Goal: Transaction & Acquisition: Purchase product/service

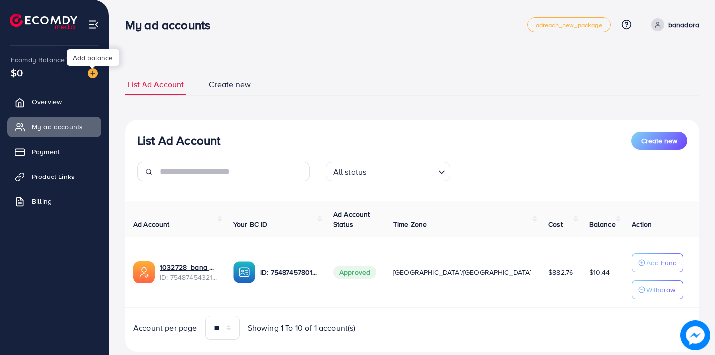
click at [92, 73] on img at bounding box center [93, 73] width 10 height 10
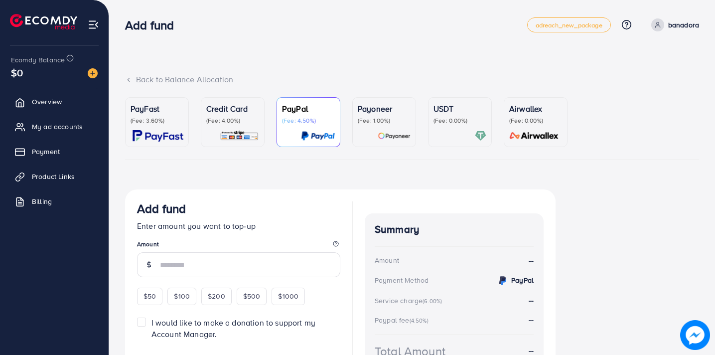
click at [222, 118] on p "(Fee: 4.00%)" at bounding box center [232, 121] width 53 height 8
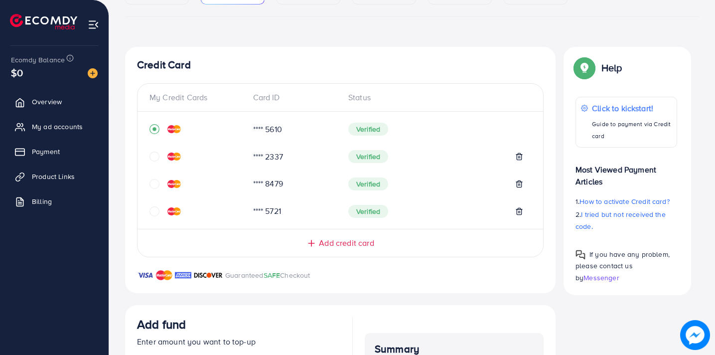
scroll to position [307, 0]
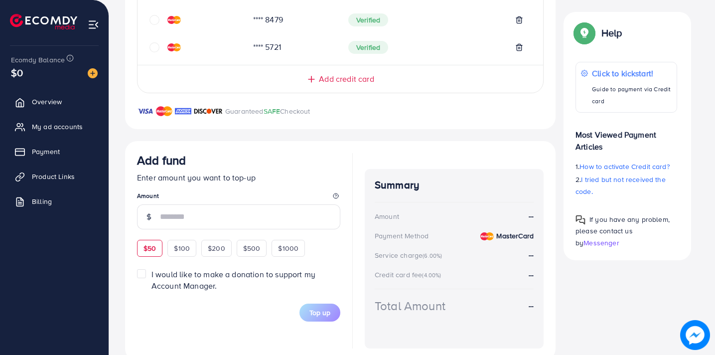
click at [152, 246] on span "$50" at bounding box center [150, 248] width 12 height 10
type input "**"
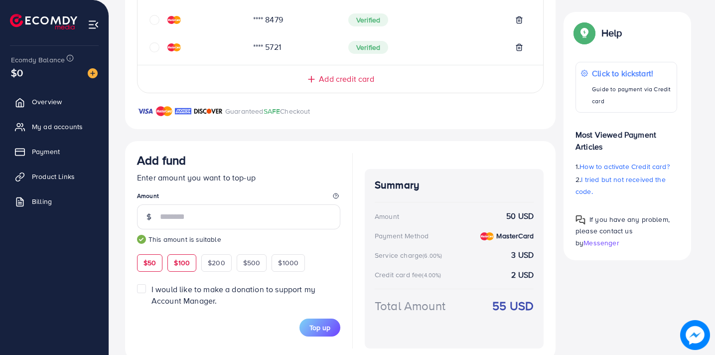
scroll to position [327, 0]
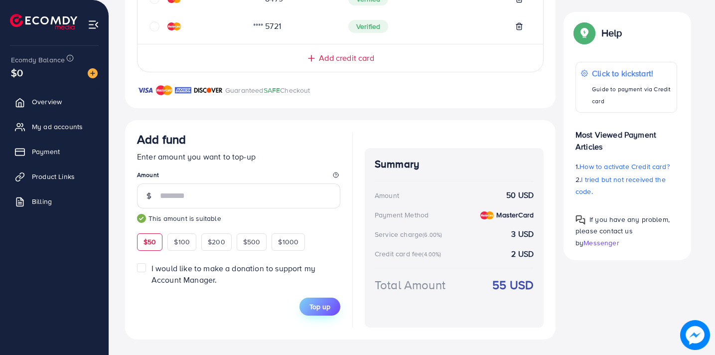
click at [320, 303] on span "Top up" at bounding box center [320, 307] width 21 height 10
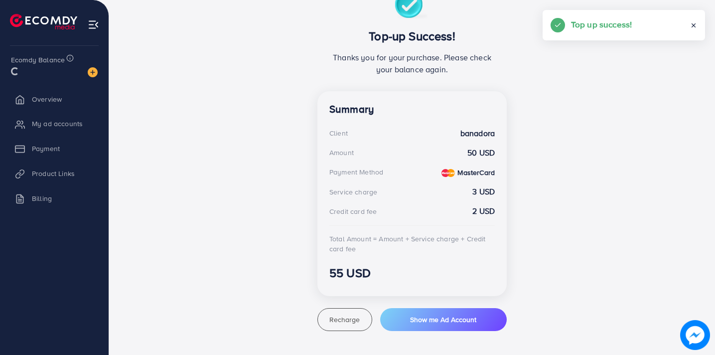
scroll to position [199, 0]
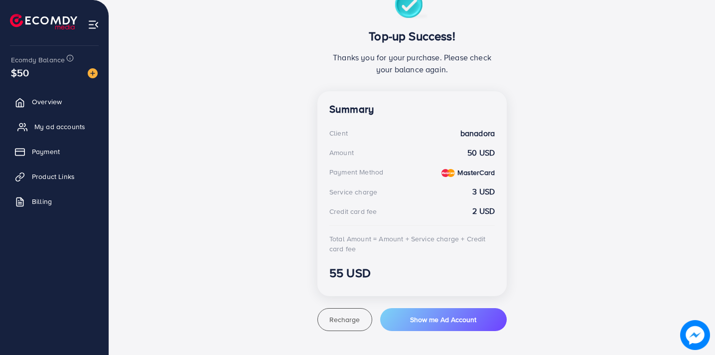
click at [53, 125] on span "My ad accounts" at bounding box center [59, 127] width 51 height 10
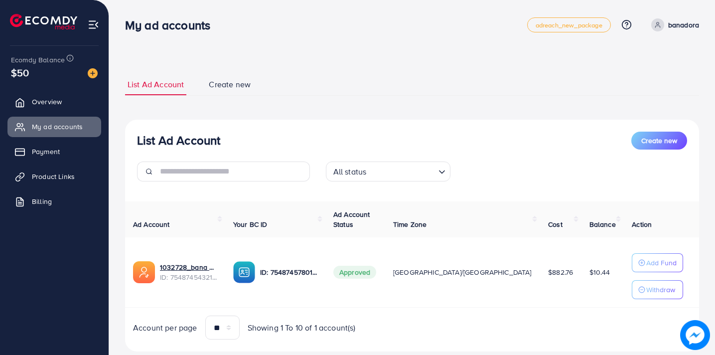
click at [520, 126] on div "List Ad Account Create new All status Loading... Ad Account Your BC ID Ad Accou…" at bounding box center [412, 236] width 574 height 232
